Goal: Task Accomplishment & Management: Manage account settings

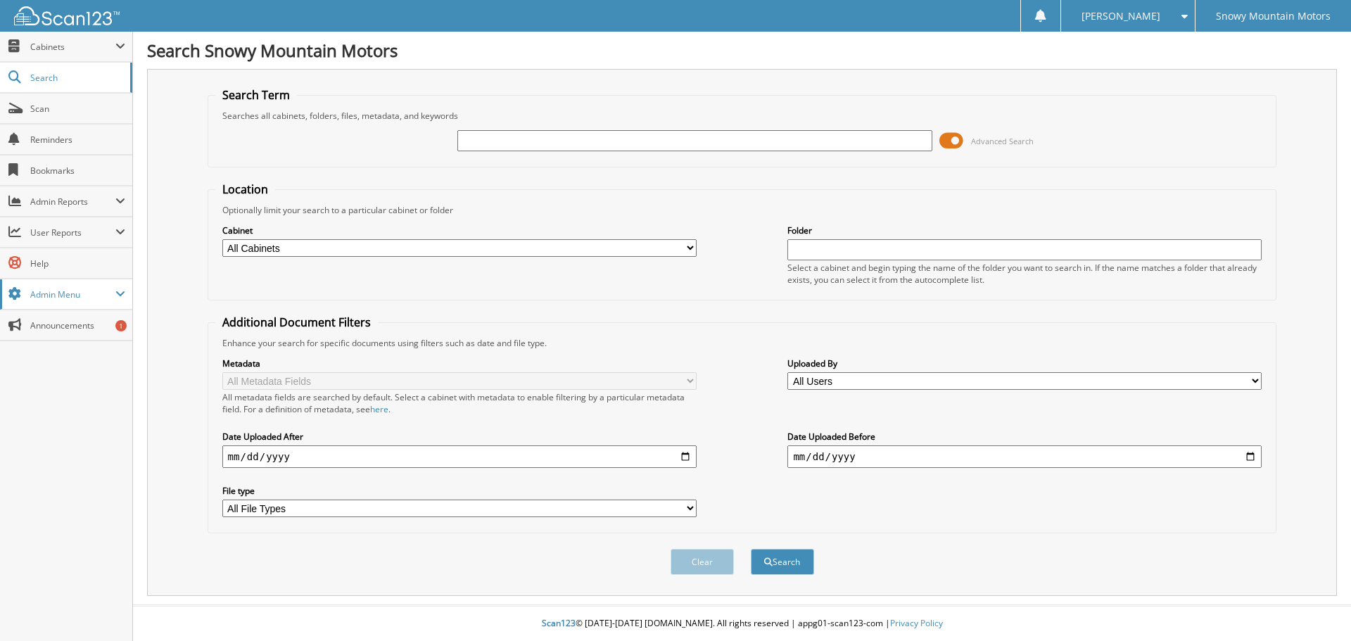
click at [60, 302] on span "Admin Menu" at bounding box center [66, 294] width 132 height 30
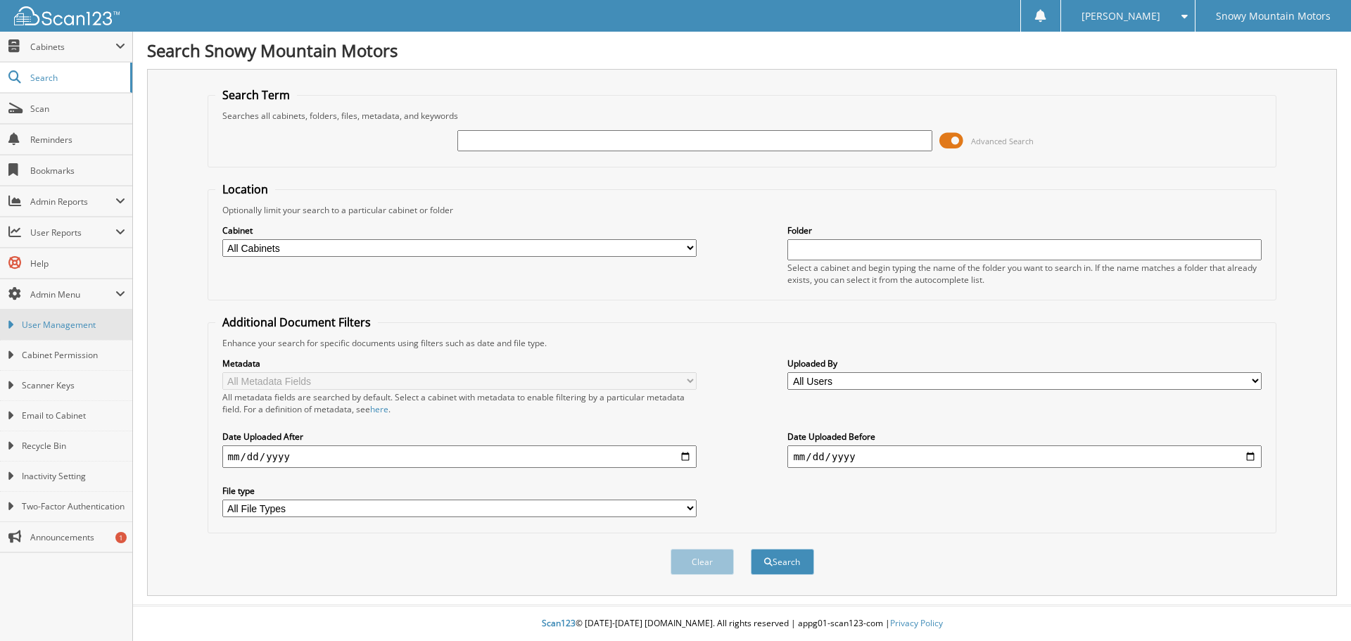
click at [67, 328] on span "User Management" at bounding box center [73, 325] width 103 height 13
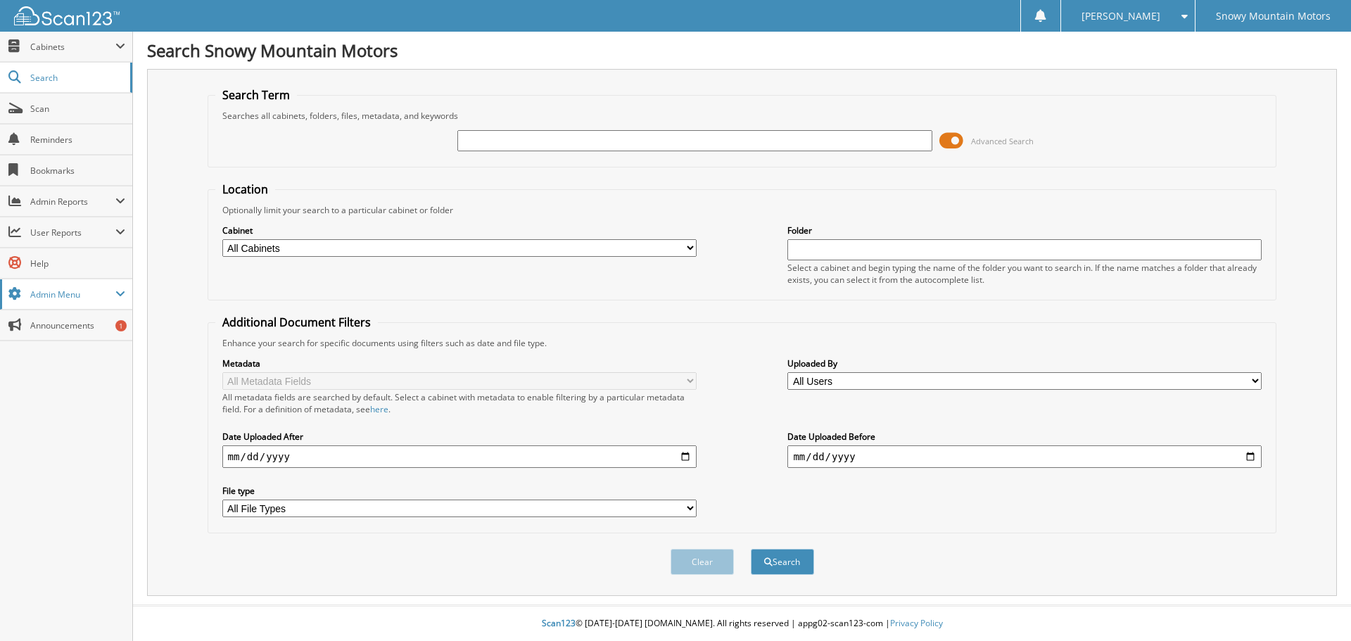
click at [113, 295] on span "Admin Menu" at bounding box center [72, 294] width 85 height 12
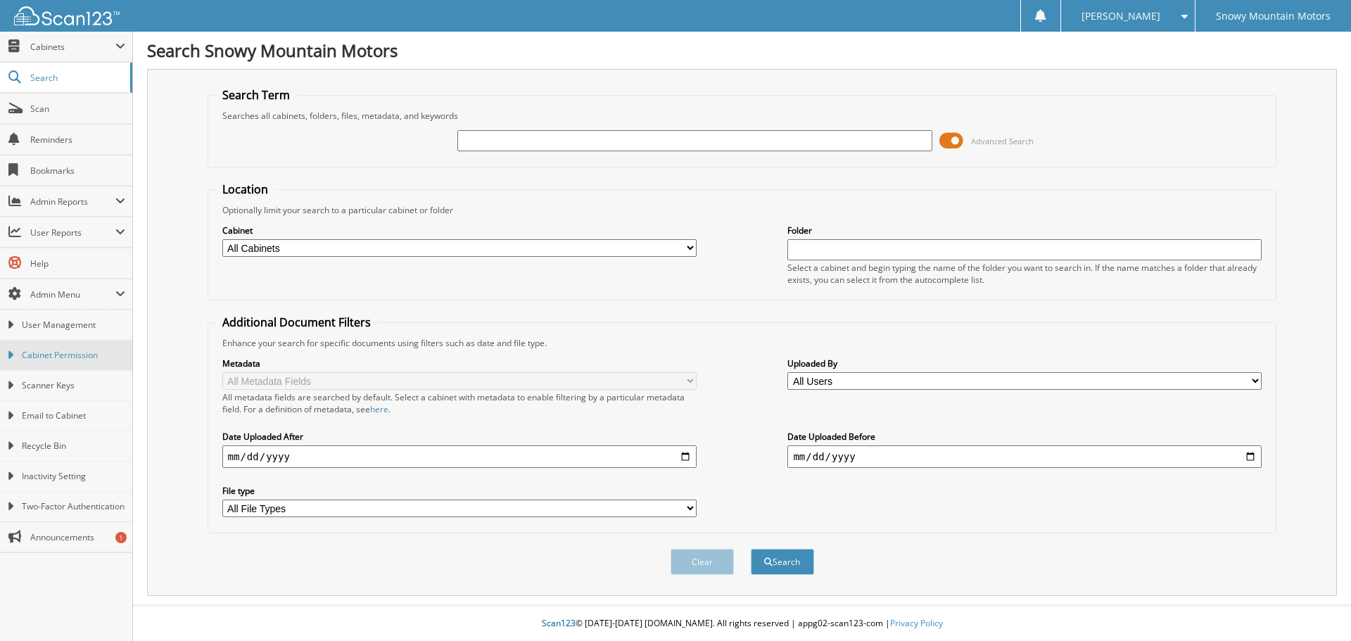
click at [88, 348] on link "Cabinet Permission" at bounding box center [66, 355] width 132 height 30
